Goal: Navigation & Orientation: Find specific page/section

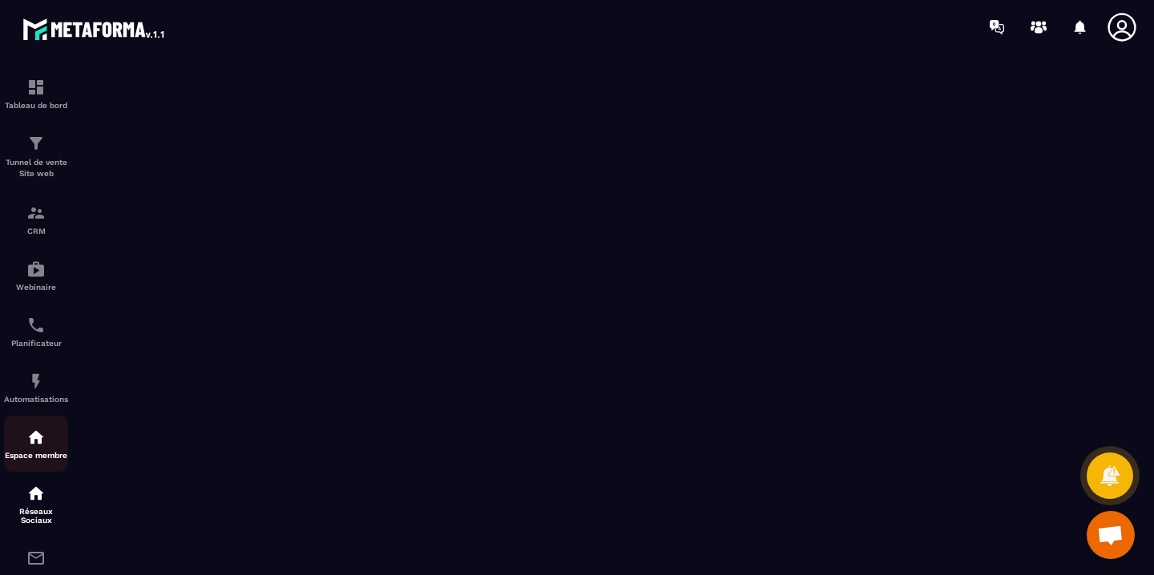
click at [40, 441] on img at bounding box center [35, 437] width 19 height 19
click at [38, 500] on img at bounding box center [35, 493] width 19 height 19
click at [42, 98] on div "Tableau de bord" at bounding box center [36, 94] width 64 height 32
click at [74, 26] on img at bounding box center [94, 28] width 144 height 29
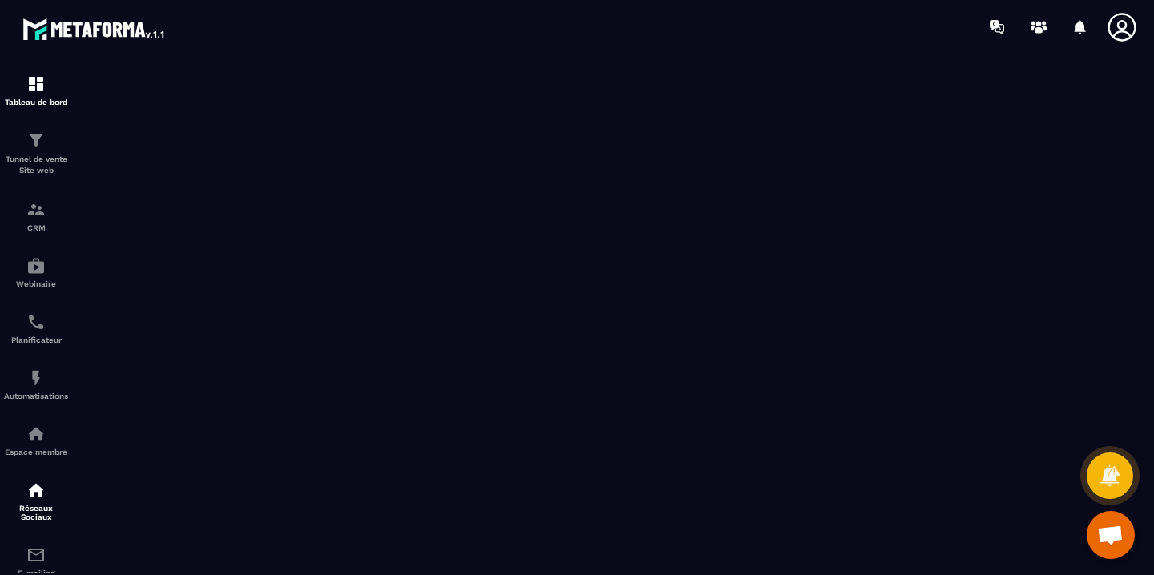
click at [72, 26] on img at bounding box center [94, 28] width 144 height 29
click at [70, 26] on img at bounding box center [94, 28] width 144 height 29
click at [461, 43] on div at bounding box center [670, 27] width 965 height 54
